Goal: Register for event/course

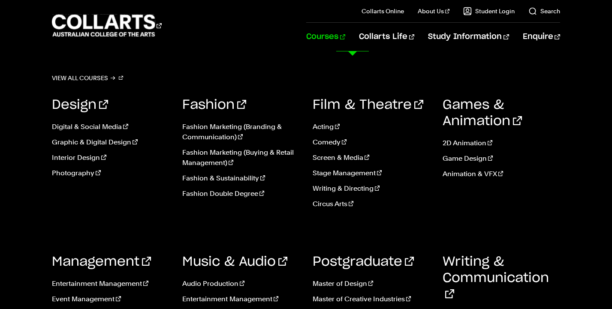
click at [345, 36] on link "Courses" at bounding box center [325, 37] width 39 height 28
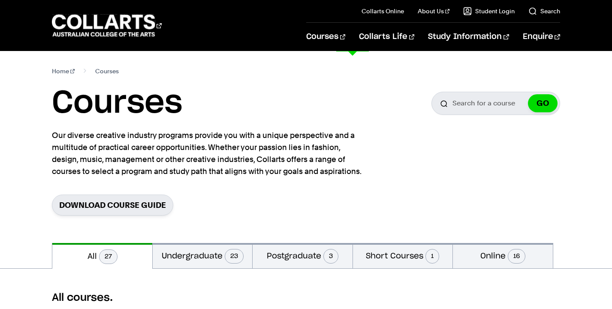
click at [345, 36] on link "Courses" at bounding box center [325, 37] width 39 height 28
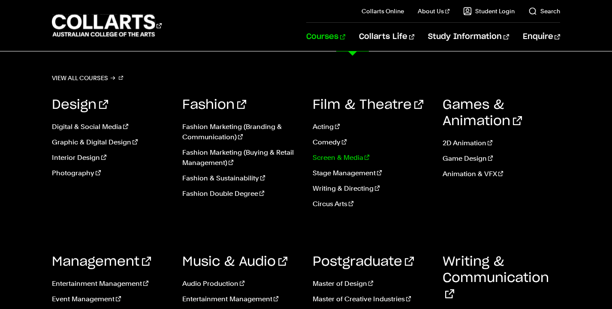
click at [340, 158] on link "Screen & Media" at bounding box center [372, 158] width 118 height 10
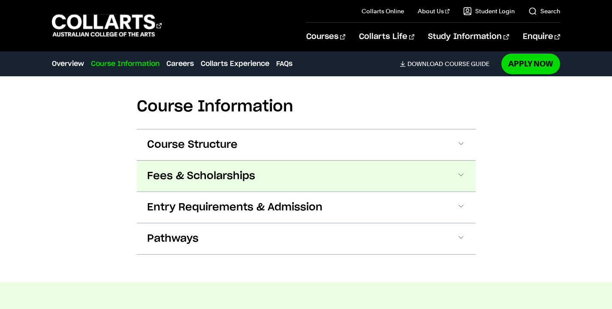
scroll to position [811, 0]
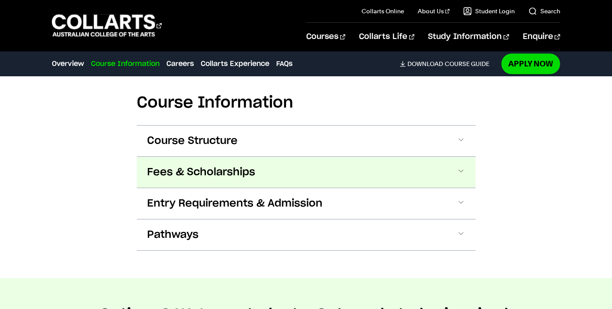
click at [334, 175] on button "Fees & Scholarships" at bounding box center [306, 172] width 339 height 31
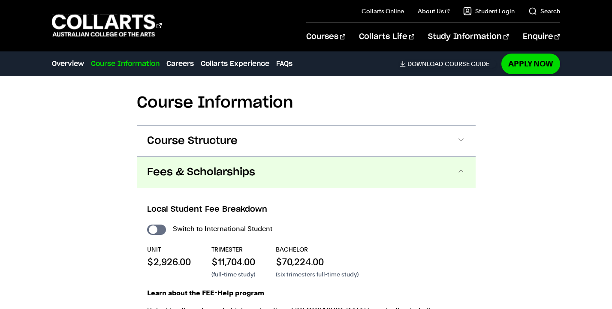
scroll to position [890, 0]
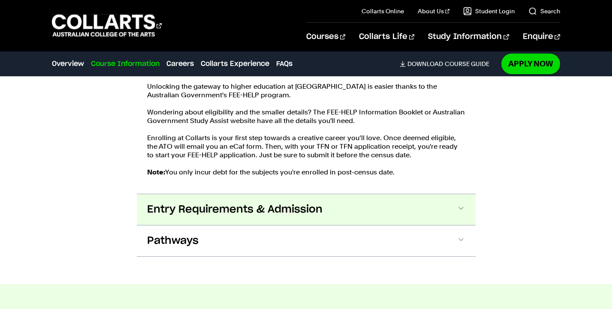
click at [313, 209] on span "Entry Requirements & Admission" at bounding box center [234, 210] width 175 height 14
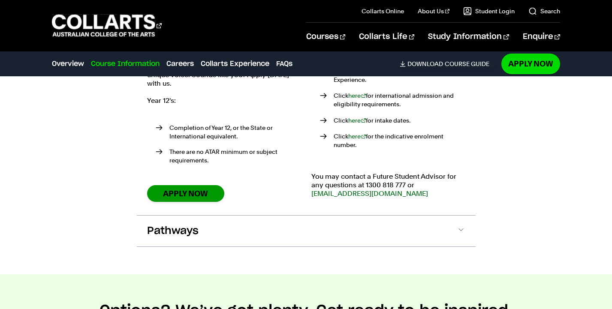
scroll to position [1286, 0]
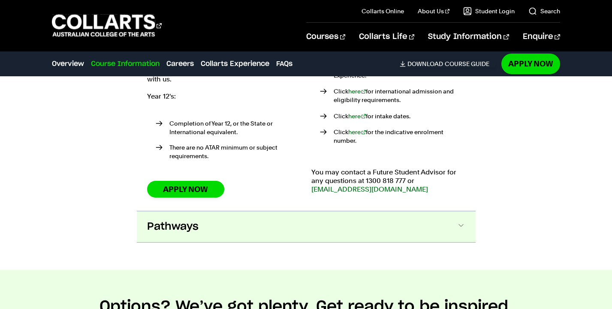
click at [207, 223] on button "Pathways" at bounding box center [306, 227] width 339 height 31
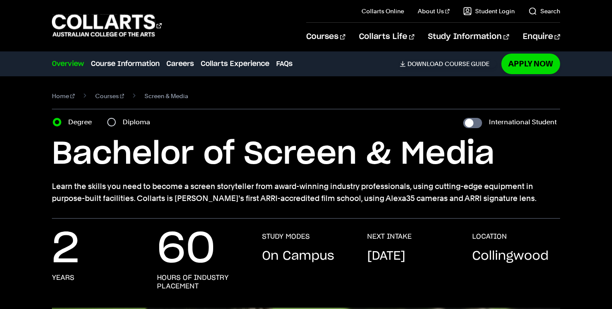
scroll to position [0, 0]
click at [114, 124] on input "Diploma" at bounding box center [111, 122] width 9 height 9
radio input "true"
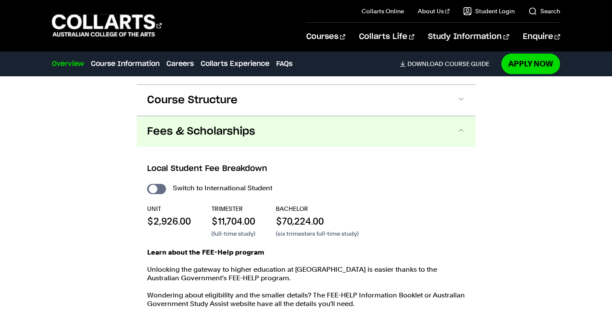
scroll to position [844, 0]
click at [0, 0] on input "International Student" at bounding box center [0, 0] width 0 height 0
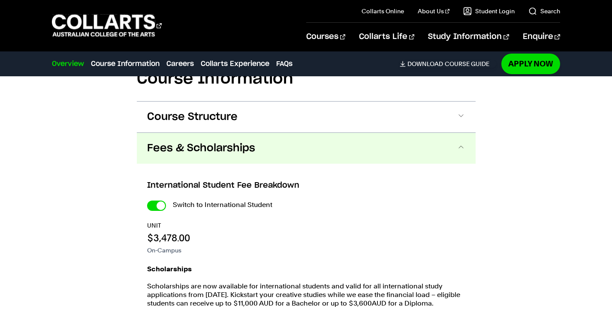
checkbox input "true"
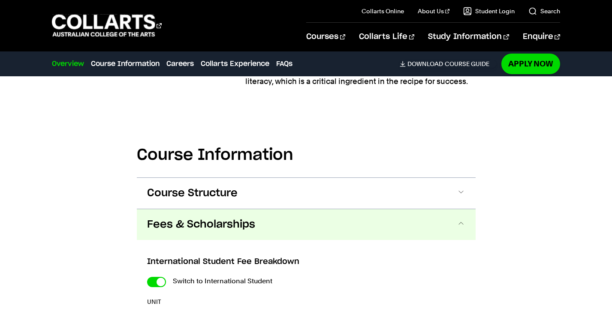
scroll to position [777, 0]
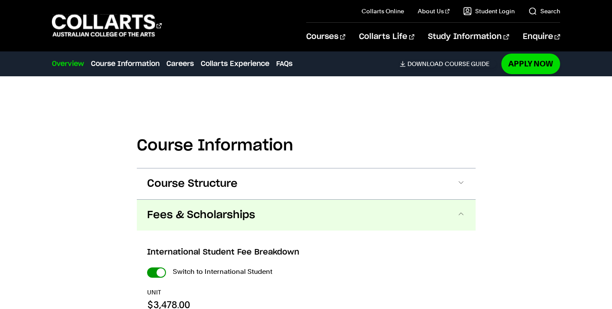
click at [0, 0] on input "International Student" at bounding box center [0, 0] width 0 height 0
checkbox input "false"
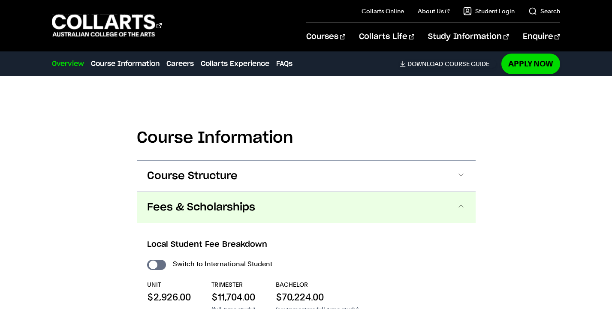
scroll to position [754, 0]
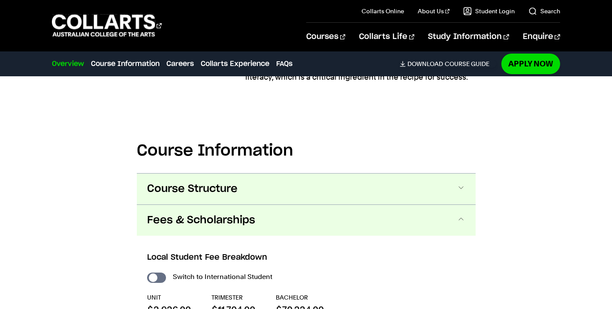
click at [0, 0] on span "Course Structure" at bounding box center [0, 0] width 0 height 0
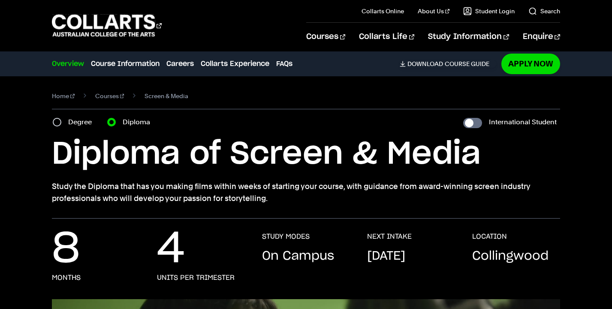
scroll to position [0, 0]
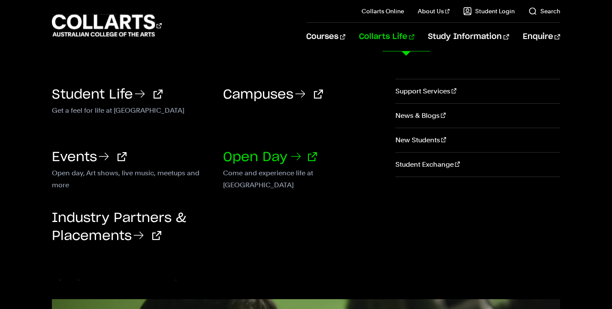
click at [298, 159] on icon at bounding box center [296, 157] width 14 height 14
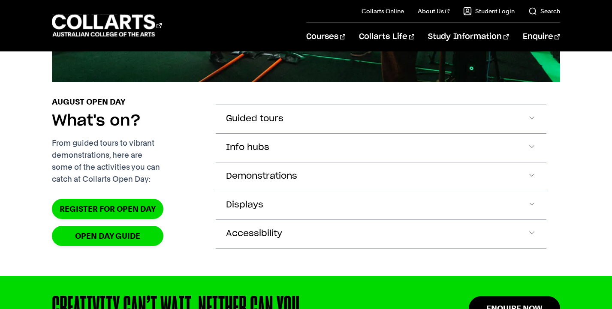
scroll to position [857, 0]
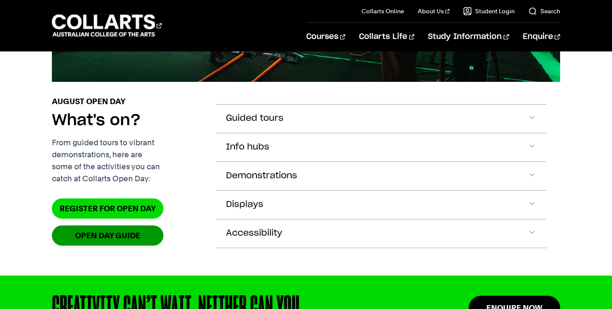
click at [144, 246] on link "OPEN DAY GUIDE" at bounding box center [108, 236] width 112 height 20
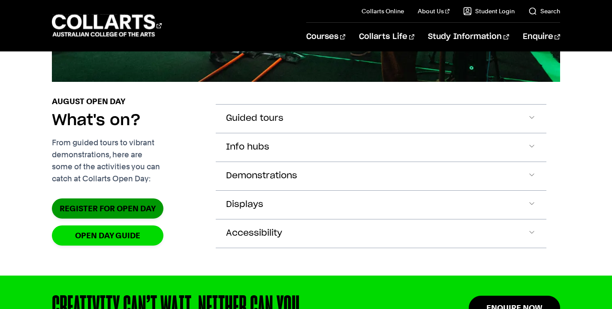
click at [118, 219] on link "Register for Open Day" at bounding box center [108, 209] width 112 height 20
